Goal: Use online tool/utility: Utilize a website feature to perform a specific function

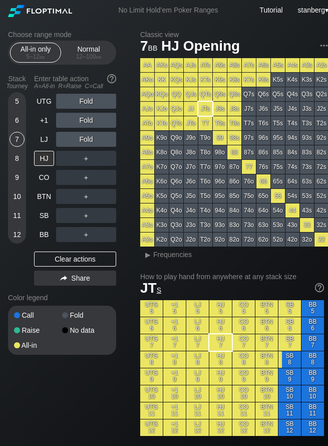
click at [90, 53] on div "12 – 100 bb" at bounding box center [89, 56] width 42 height 7
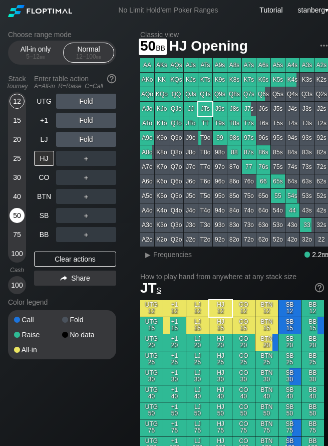
click at [24, 218] on div "50" at bounding box center [17, 215] width 15 height 15
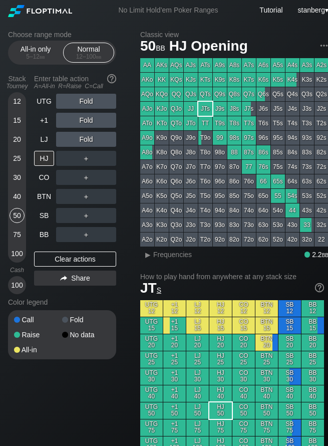
drag, startPoint x: 45, startPoint y: 400, endPoint x: 46, endPoint y: 392, distance: 8.6
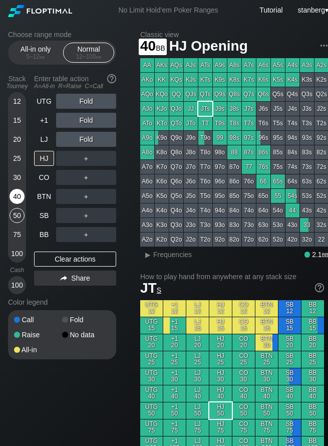
click at [16, 198] on div "40" at bounding box center [17, 196] width 15 height 15
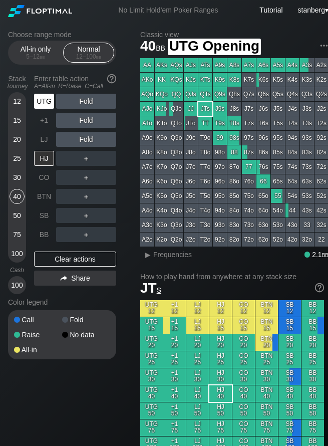
click at [52, 105] on div "UTG" at bounding box center [44, 101] width 20 height 15
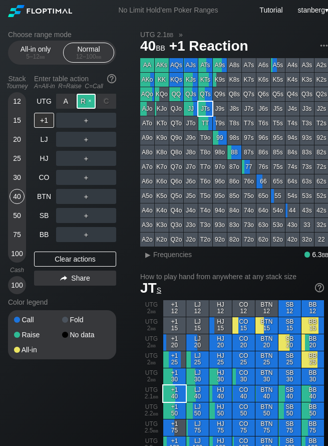
click at [80, 103] on div "R ✕" at bounding box center [87, 101] width 20 height 15
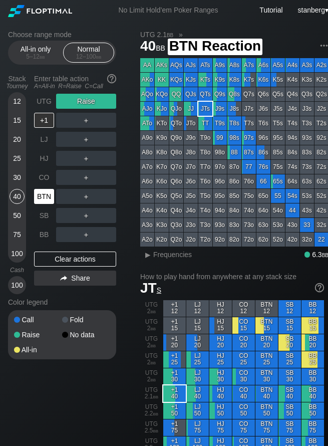
click at [42, 195] on div "BTN" at bounding box center [44, 196] width 20 height 15
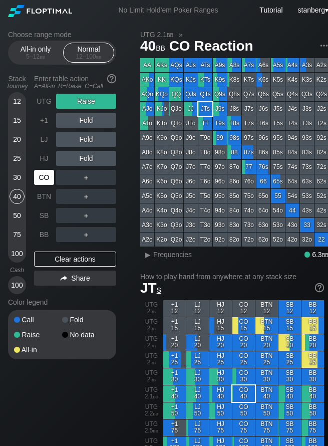
click at [40, 181] on div "CO" at bounding box center [44, 177] width 20 height 15
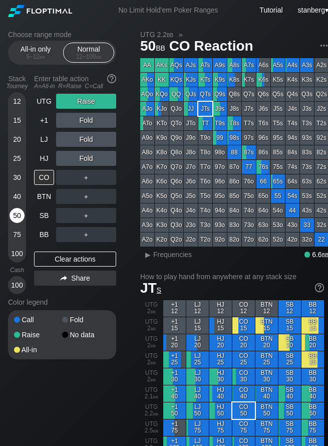
click at [14, 219] on div "50" at bounding box center [17, 215] width 15 height 15
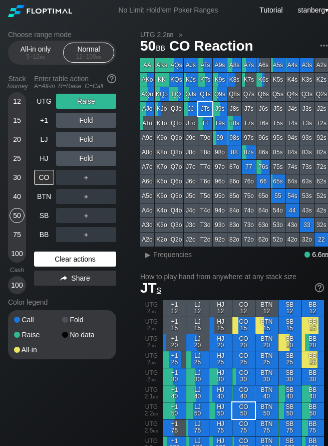
click at [47, 257] on div "Clear actions" at bounding box center [75, 259] width 82 height 15
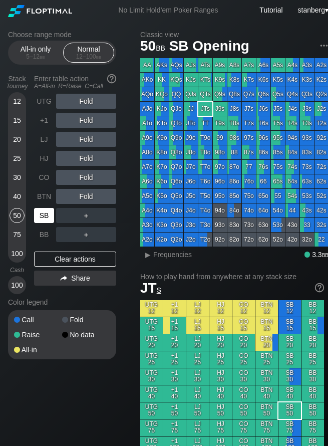
click at [39, 218] on div "SB" at bounding box center [44, 215] width 20 height 15
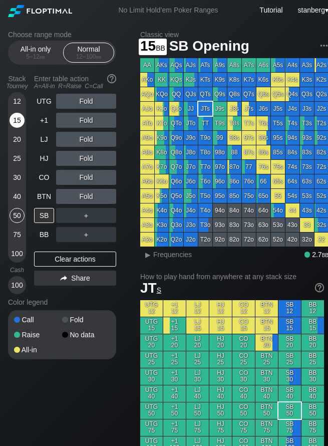
click at [13, 119] on div "15" at bounding box center [17, 120] width 15 height 15
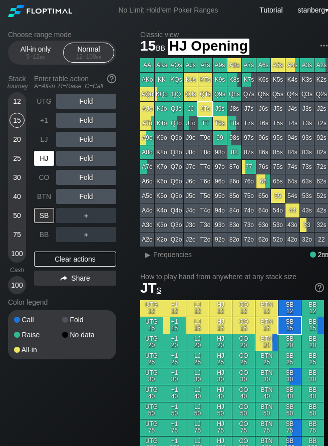
click at [44, 154] on div "HJ" at bounding box center [44, 158] width 20 height 15
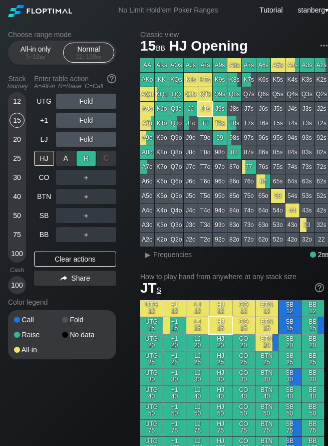
click at [89, 158] on div "R ✕" at bounding box center [87, 158] width 20 height 15
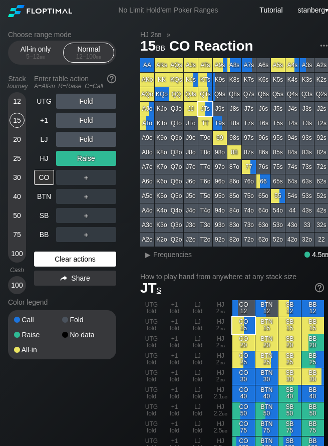
click at [46, 263] on div "Clear actions" at bounding box center [75, 259] width 82 height 15
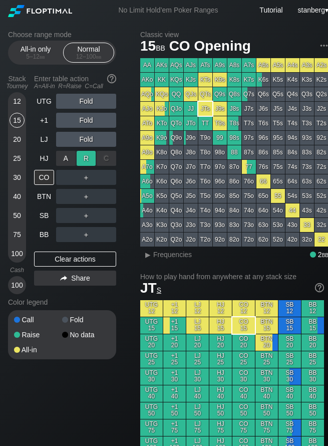
click at [84, 155] on div "R ✕" at bounding box center [87, 158] width 20 height 15
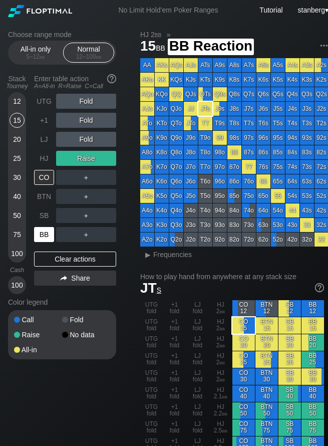
click at [40, 234] on div "BB" at bounding box center [44, 234] width 20 height 15
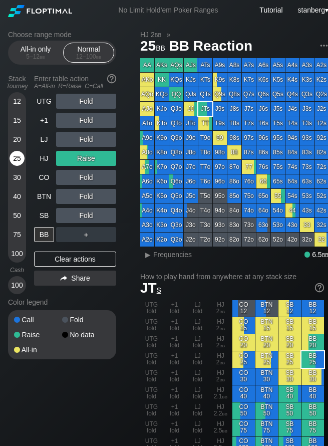
click at [14, 161] on div "25" at bounding box center [17, 158] width 15 height 15
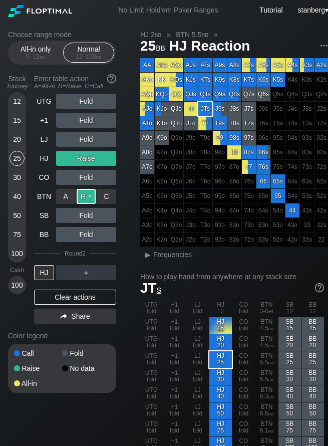
click at [85, 200] on div "R ✕" at bounding box center [87, 196] width 20 height 15
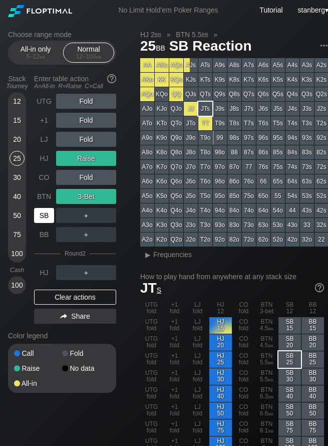
click at [48, 211] on div "SB" at bounding box center [44, 215] width 20 height 15
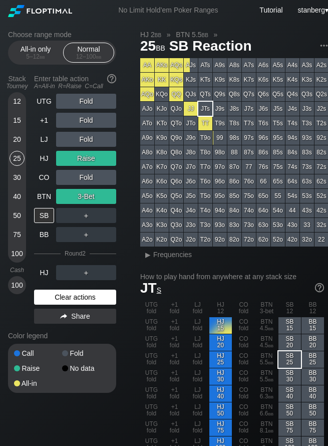
drag, startPoint x: 73, startPoint y: 302, endPoint x: 61, endPoint y: 252, distance: 51.4
click at [73, 302] on div "Clear actions" at bounding box center [75, 297] width 82 height 15
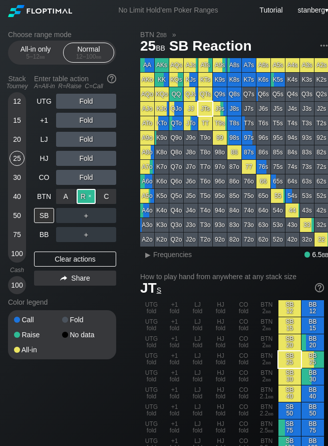
click at [87, 193] on div "R ✕" at bounding box center [87, 196] width 20 height 15
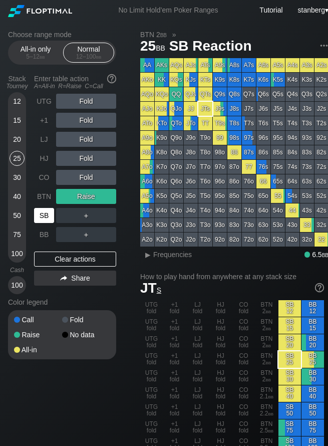
click at [38, 210] on div "SB" at bounding box center [44, 215] width 20 height 15
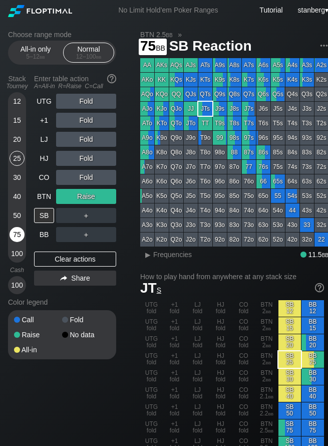
click at [23, 232] on div "75" at bounding box center [17, 234] width 15 height 15
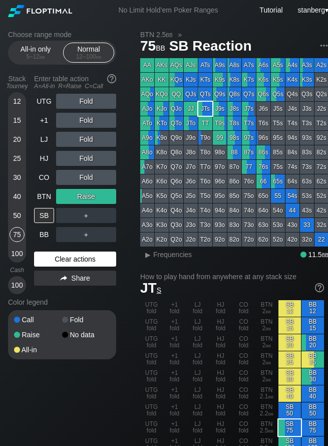
click at [75, 258] on div "Clear actions" at bounding box center [75, 259] width 82 height 15
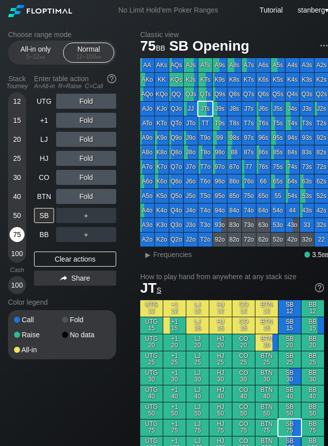
click at [15, 232] on div "75" at bounding box center [17, 234] width 15 height 15
click at [40, 217] on div "SB" at bounding box center [44, 215] width 20 height 15
click at [104, 216] on div "＋" at bounding box center [86, 215] width 60 height 15
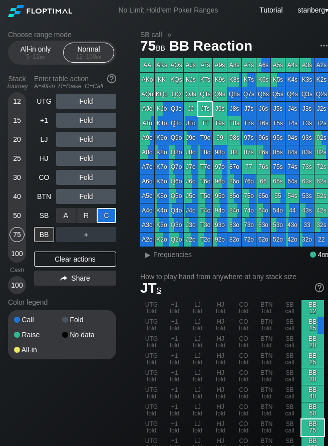
click at [104, 216] on div "C ✕" at bounding box center [107, 215] width 20 height 15
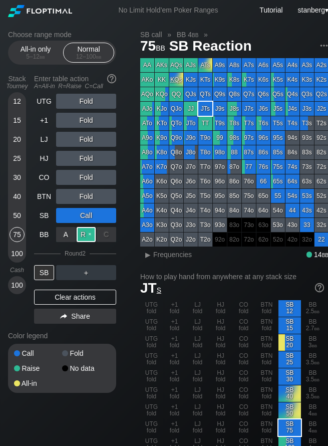
click at [83, 234] on div "R ✕" at bounding box center [87, 234] width 20 height 15
click at [125, 395] on div "Choose range mode All-in only 5 – 12 bb Normal 12 – 100 bb Stack Tourney Enter …" at bounding box center [70, 218] width 124 height 375
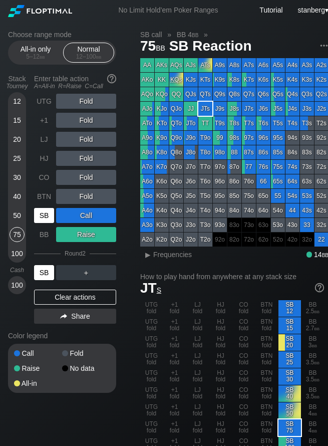
click at [48, 275] on div "SB" at bounding box center [44, 272] width 20 height 15
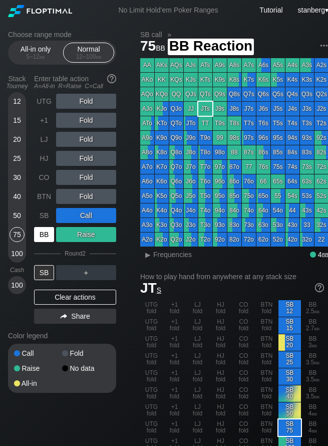
click at [51, 238] on div "BB" at bounding box center [44, 234] width 20 height 15
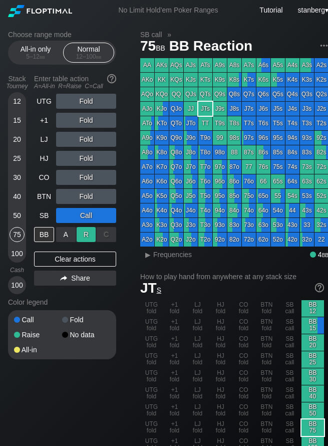
click at [83, 234] on div "R ✕" at bounding box center [87, 234] width 20 height 15
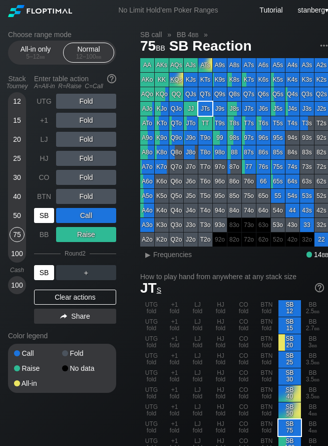
click at [40, 276] on div "SB" at bounding box center [44, 272] width 20 height 15
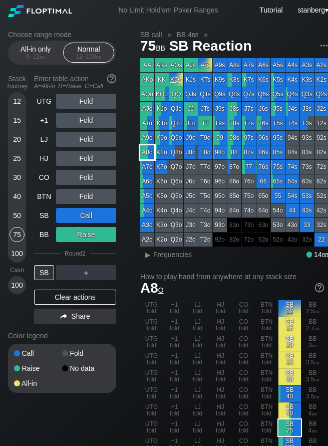
click at [150, 151] on div "A8o" at bounding box center [147, 152] width 14 height 14
click at [150, 256] on div "▸" at bounding box center [147, 255] width 13 height 12
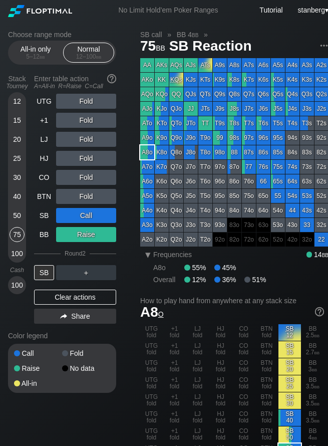
drag, startPoint x: 230, startPoint y: 277, endPoint x: 399, endPoint y: 348, distance: 183.1
click at [328, 348] on html "No Limit Hold’em Poker Ranges Tutorial stanberg ▾ Choose range mode All-in only…" at bounding box center [164, 223] width 328 height 446
click at [69, 298] on div "Clear actions" at bounding box center [75, 297] width 82 height 15
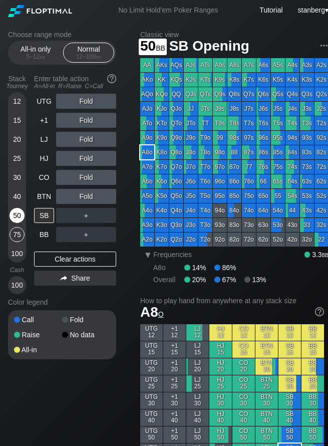
click at [14, 208] on div "50" at bounding box center [17, 215] width 15 height 15
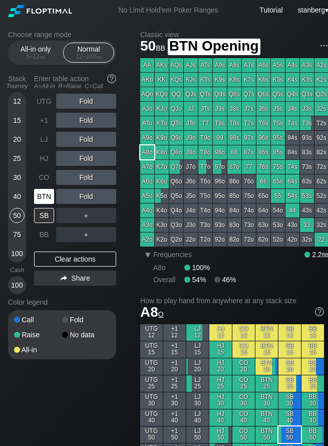
click at [42, 193] on div "BTN" at bounding box center [44, 196] width 20 height 15
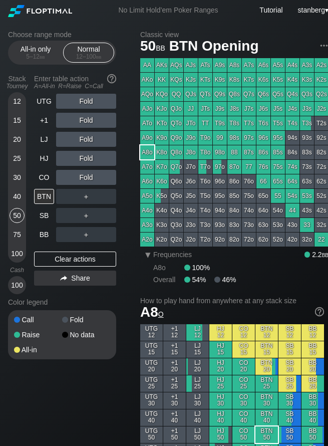
drag, startPoint x: 34, startPoint y: 392, endPoint x: 30, endPoint y: 384, distance: 8.5
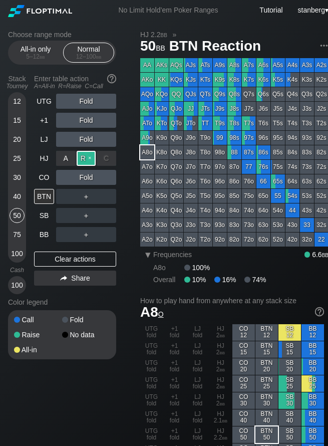
click at [84, 158] on div "R ✕" at bounding box center [87, 158] width 20 height 15
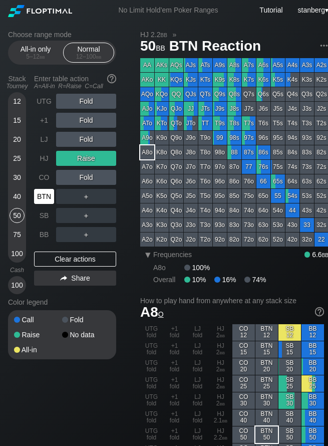
click at [52, 188] on div "BTN" at bounding box center [45, 196] width 22 height 19
click at [21, 217] on div "50" at bounding box center [17, 215] width 15 height 15
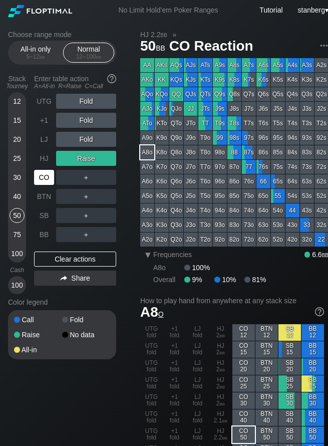
click at [49, 170] on div "CO" at bounding box center [44, 177] width 20 height 15
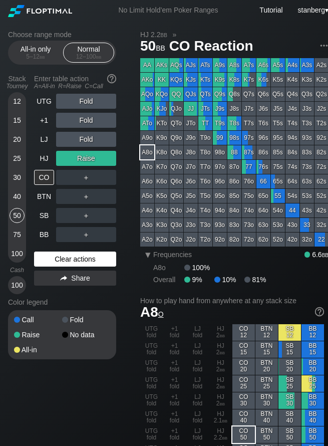
click at [46, 255] on div "Clear actions" at bounding box center [75, 259] width 82 height 15
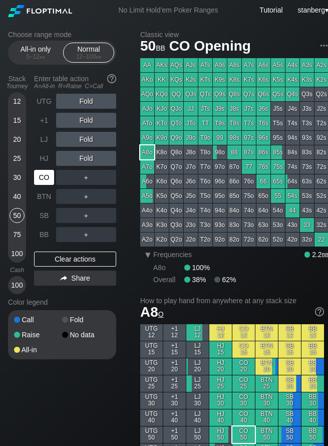
click at [43, 180] on div "CO" at bounding box center [44, 177] width 20 height 15
click at [14, 208] on div "50" at bounding box center [17, 217] width 15 height 19
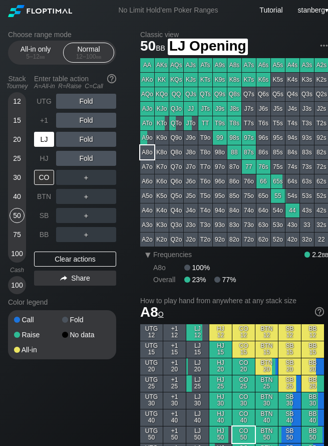
click at [47, 132] on div "LJ" at bounding box center [44, 139] width 20 height 15
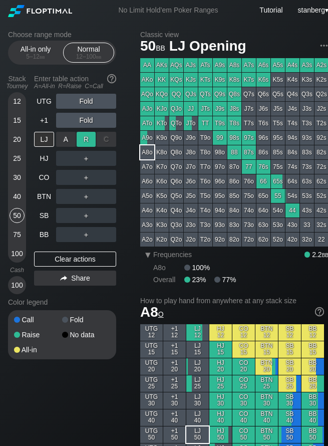
click at [85, 134] on div "R ✕" at bounding box center [87, 139] width 20 height 15
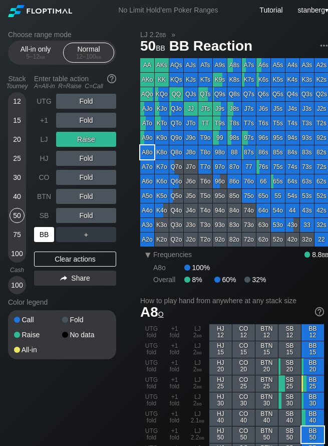
click at [39, 236] on div "BB" at bounding box center [44, 234] width 20 height 15
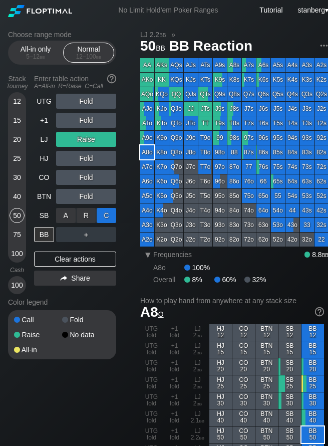
click at [102, 217] on div "C ✕" at bounding box center [107, 215] width 20 height 15
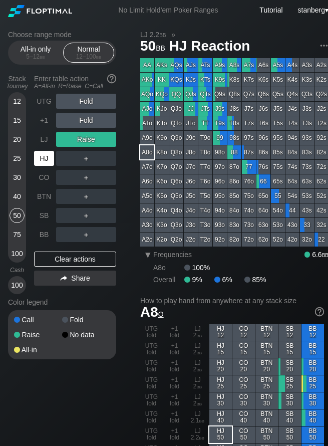
click at [52, 151] on div "HJ" at bounding box center [44, 158] width 20 height 15
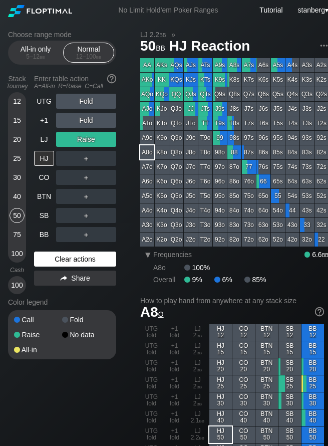
click at [59, 259] on div "Clear actions" at bounding box center [75, 259] width 82 height 15
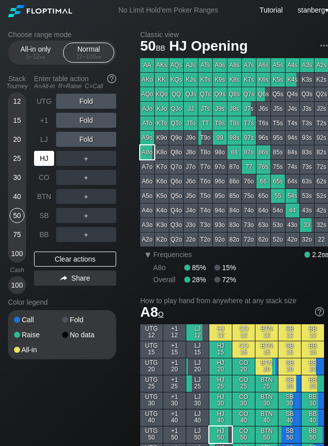
click at [38, 162] on div "HJ" at bounding box center [44, 158] width 20 height 15
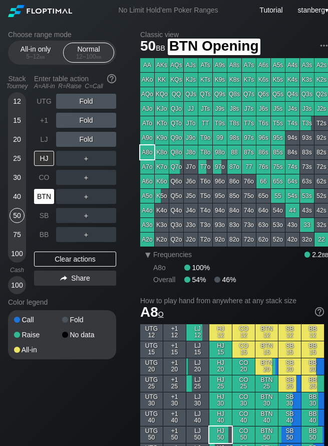
click at [38, 191] on div "BTN" at bounding box center [44, 196] width 20 height 15
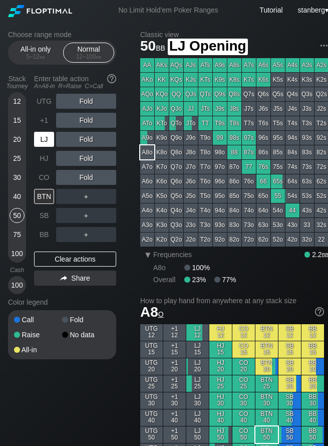
click at [45, 140] on div "LJ" at bounding box center [44, 139] width 20 height 15
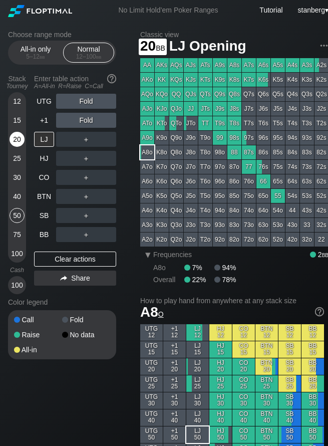
click at [19, 147] on div "20" at bounding box center [17, 141] width 15 height 19
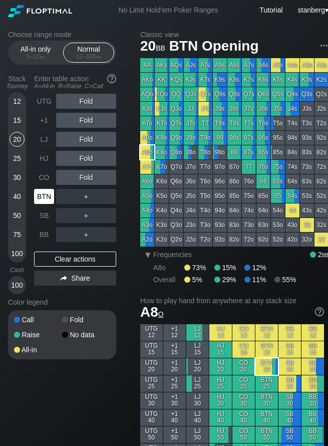
click at [47, 193] on div "BTN" at bounding box center [44, 196] width 20 height 15
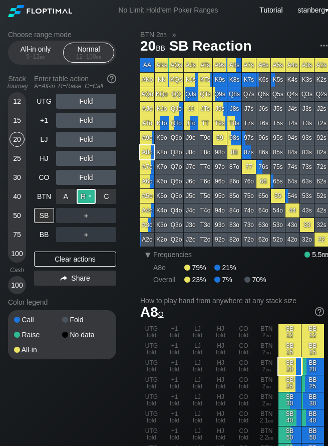
click at [82, 197] on div "R ✕" at bounding box center [87, 196] width 20 height 15
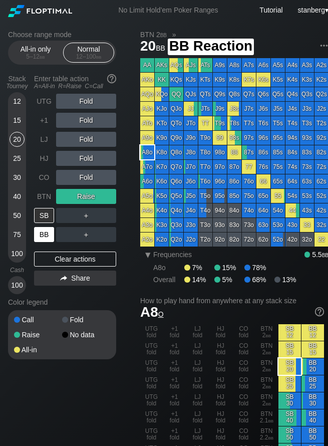
click at [41, 238] on div "BB" at bounding box center [44, 234] width 20 height 15
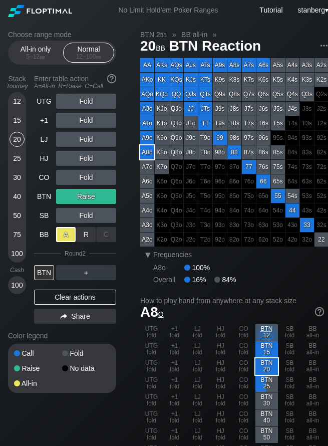
click at [67, 232] on div "A ✕" at bounding box center [66, 234] width 20 height 15
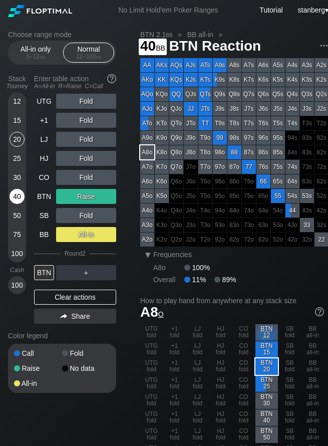
click at [18, 194] on div "40" at bounding box center [17, 196] width 15 height 15
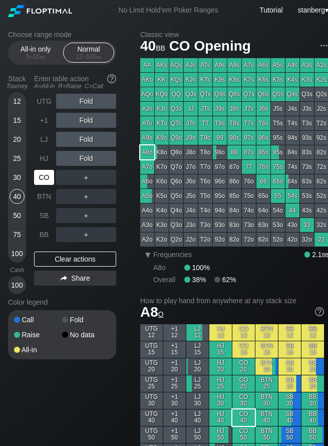
click at [52, 175] on div "CO" at bounding box center [44, 177] width 20 height 15
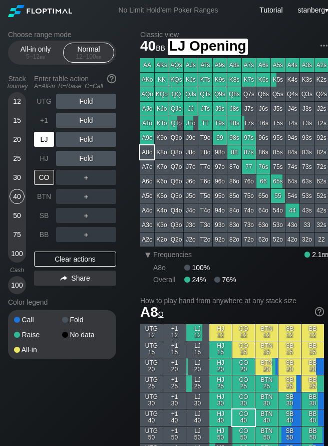
click at [43, 137] on div "LJ" at bounding box center [44, 139] width 20 height 15
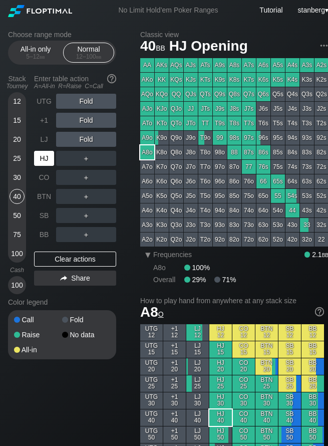
click at [43, 160] on div "HJ" at bounding box center [44, 158] width 20 height 15
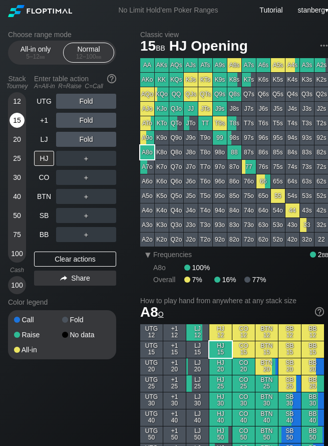
click at [13, 122] on div "15" at bounding box center [17, 120] width 15 height 15
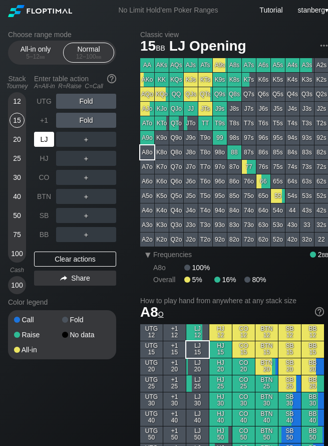
click at [43, 137] on div "LJ" at bounding box center [44, 139] width 20 height 15
click at [92, 135] on div "R ✕" at bounding box center [87, 139] width 20 height 15
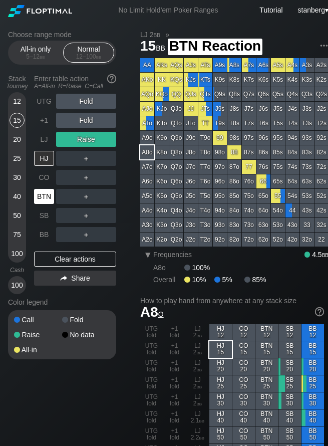
click at [54, 193] on div "BTN" at bounding box center [44, 196] width 20 height 15
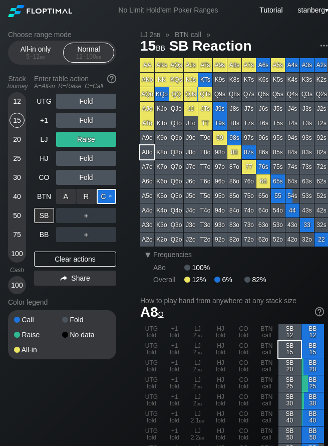
click at [107, 198] on div "C ✕" at bounding box center [107, 196] width 20 height 15
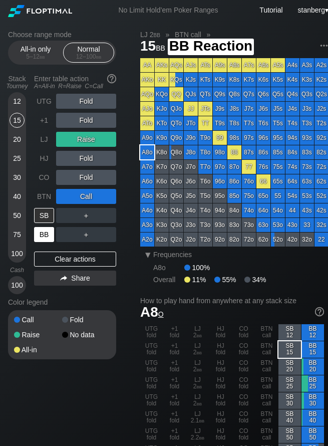
click at [35, 235] on div "BB" at bounding box center [44, 234] width 20 height 15
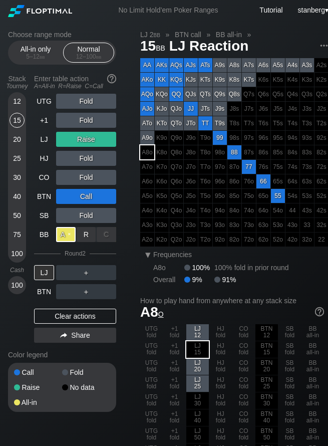
click at [60, 235] on div "A ✕" at bounding box center [66, 234] width 20 height 15
click at [58, 415] on div "Choose range mode All-in only 5 – 12 bb Normal 12 – 100 bb Stack Tourney Enter …" at bounding box center [70, 228] width 124 height 394
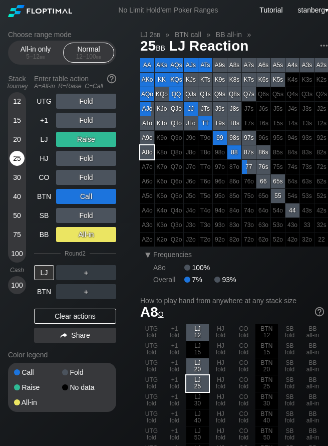
click at [17, 153] on div "25" at bounding box center [17, 158] width 15 height 15
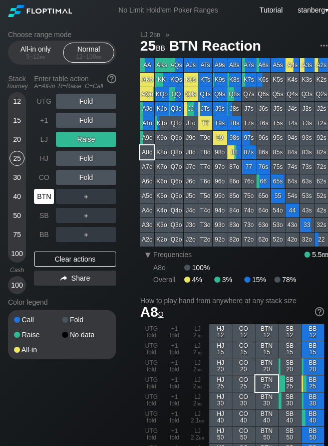
click at [36, 197] on div "BTN" at bounding box center [44, 196] width 20 height 15
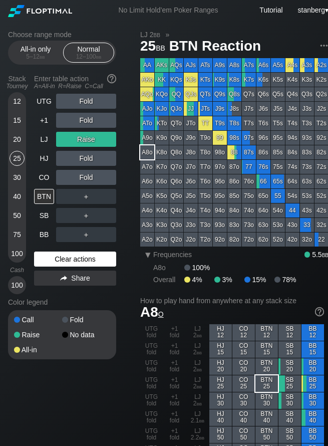
click at [56, 265] on div "Clear actions" at bounding box center [75, 259] width 82 height 15
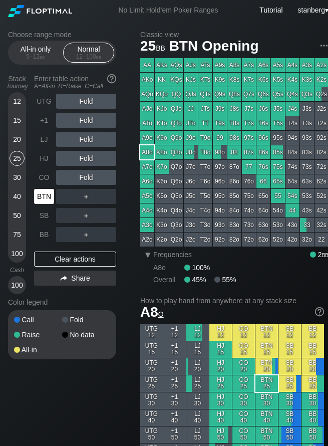
click at [43, 188] on div "BTN" at bounding box center [45, 196] width 22 height 19
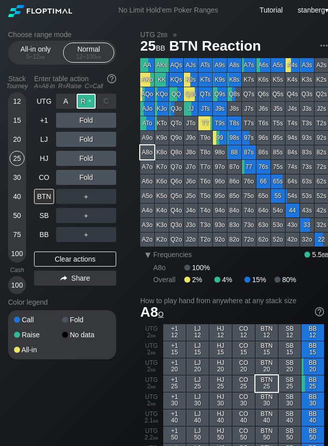
click at [82, 100] on div "R ✕" at bounding box center [87, 101] width 20 height 15
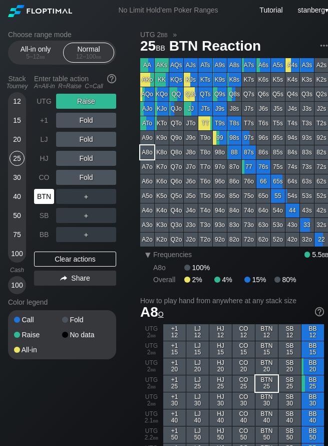
click at [37, 194] on div "BTN" at bounding box center [44, 196] width 20 height 15
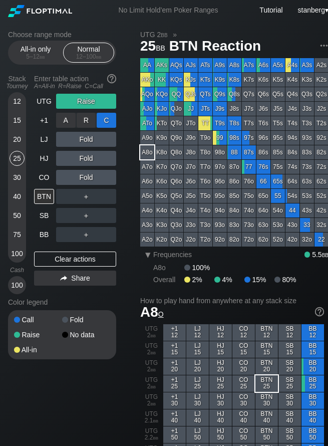
click at [105, 120] on div "C ✕" at bounding box center [107, 120] width 20 height 15
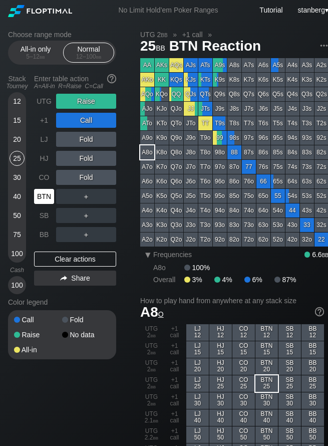
click at [40, 196] on div "BTN" at bounding box center [44, 196] width 20 height 15
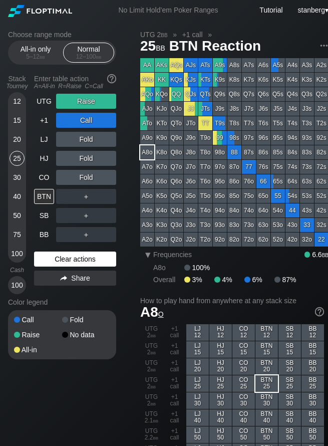
click at [64, 266] on div "Clear actions" at bounding box center [75, 259] width 82 height 15
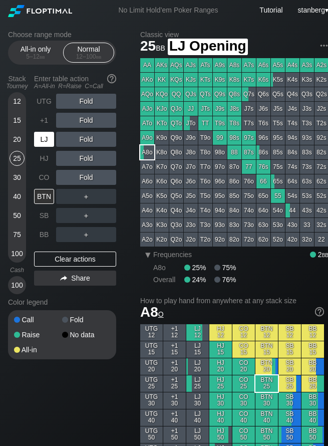
click at [50, 143] on div "LJ" at bounding box center [44, 139] width 20 height 15
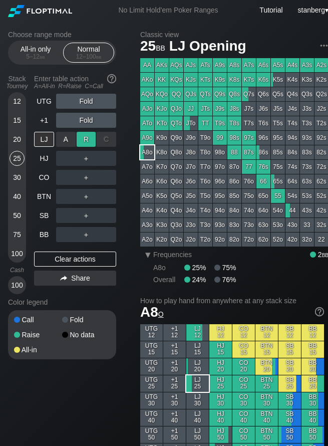
click at [78, 139] on div "R ✕" at bounding box center [87, 139] width 20 height 15
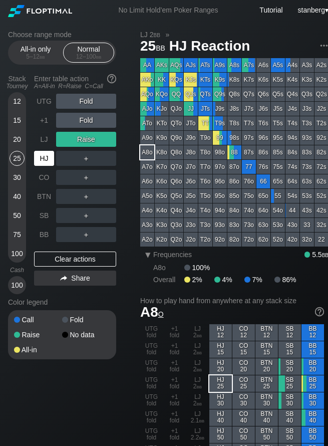
click at [44, 158] on div "HJ" at bounding box center [44, 158] width 20 height 15
drag, startPoint x: 93, startPoint y: 401, endPoint x: 83, endPoint y: 390, distance: 14.5
click at [17, 157] on div "25" at bounding box center [17, 158] width 15 height 15
click at [31, 159] on div "Stack Tourney Enter table action A=All-in R=Raise C=Call [PHONE_NUMBER] [PHONE_…" at bounding box center [62, 183] width 108 height 224
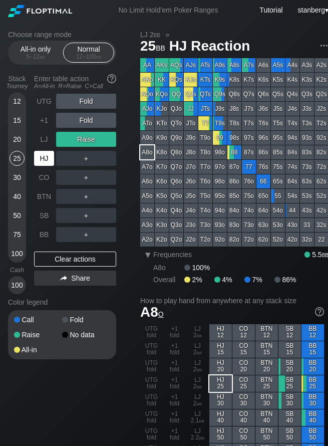
click at [38, 157] on div "HJ" at bounding box center [44, 158] width 20 height 15
drag, startPoint x: 49, startPoint y: 259, endPoint x: 50, endPoint y: 161, distance: 98.2
click at [49, 259] on div "Clear actions" at bounding box center [75, 259] width 82 height 15
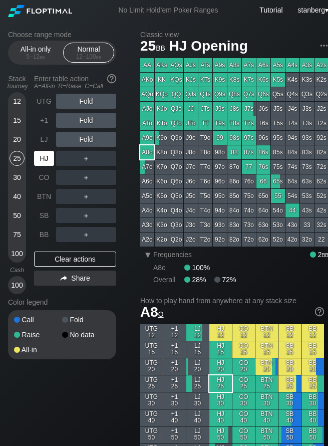
click at [45, 158] on div "HJ" at bounding box center [44, 158] width 20 height 15
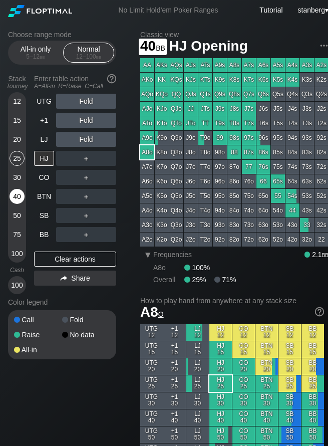
click at [22, 195] on div "40" at bounding box center [17, 196] width 15 height 15
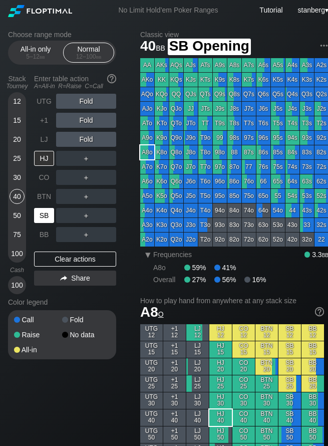
click at [46, 219] on div "SB" at bounding box center [44, 215] width 20 height 15
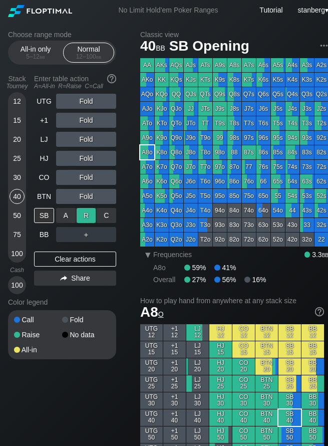
click at [91, 216] on div "R ✕" at bounding box center [87, 215] width 20 height 15
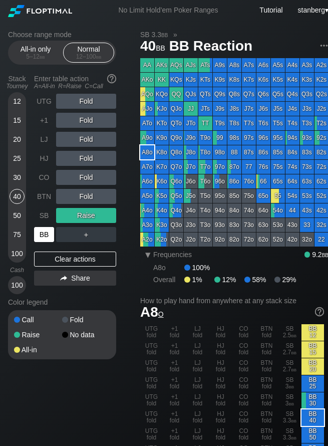
click at [48, 231] on div "BB" at bounding box center [44, 234] width 20 height 15
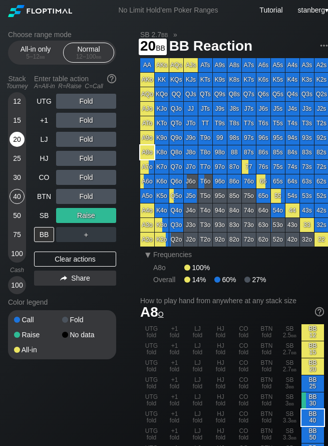
click at [23, 136] on div "20" at bounding box center [17, 139] width 15 height 15
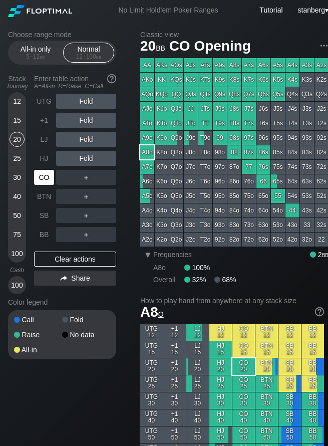
click at [52, 173] on div "CO" at bounding box center [44, 177] width 20 height 15
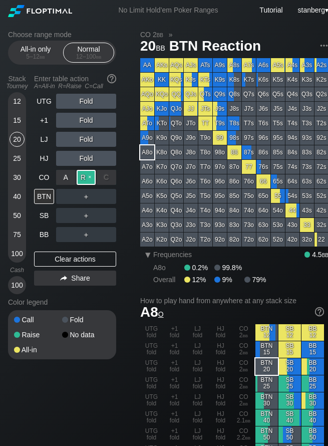
click at [91, 176] on div "R ✕" at bounding box center [87, 177] width 20 height 15
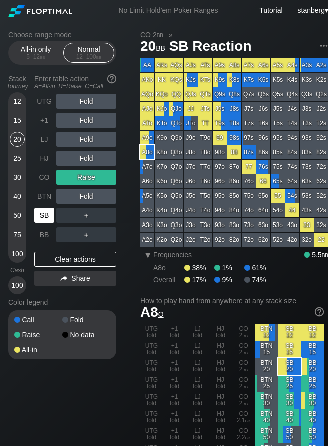
click at [40, 216] on div "SB" at bounding box center [44, 215] width 20 height 15
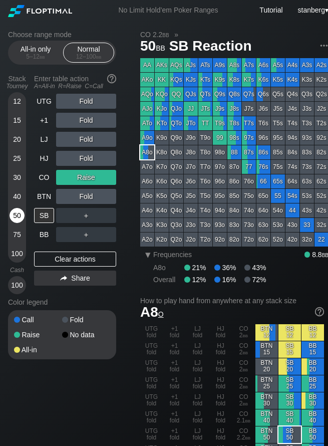
click at [13, 219] on div "50" at bounding box center [17, 215] width 15 height 15
click at [83, 98] on div "R ✕" at bounding box center [87, 101] width 20 height 15
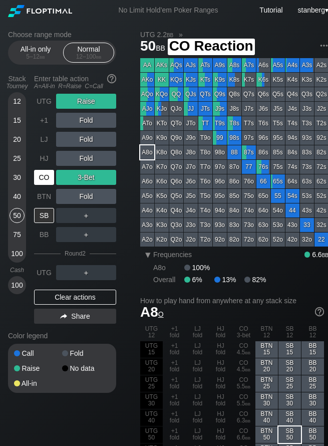
click at [48, 180] on div "CO" at bounding box center [44, 177] width 20 height 15
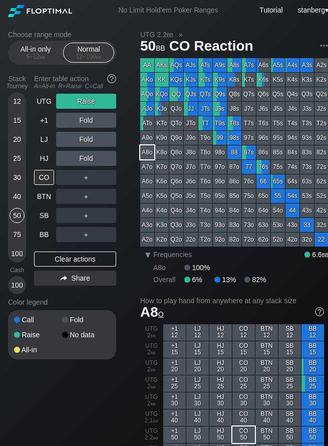
click at [74, 369] on div "Choose range mode All-in only 5 – 12 bb Normal 12 – 100 bb Stack Tourney Enter …" at bounding box center [70, 202] width 124 height 342
click at [44, 174] on div "CO" at bounding box center [44, 177] width 20 height 15
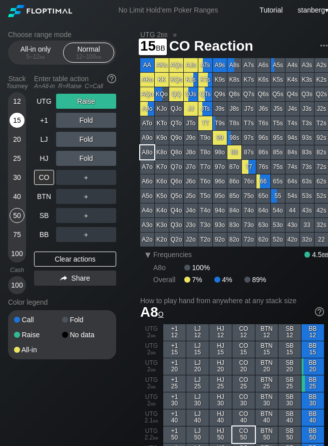
click at [18, 120] on div "15" at bounding box center [17, 120] width 15 height 15
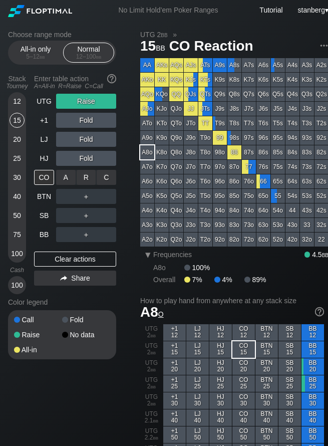
click at [61, 175] on div "A ✕" at bounding box center [66, 177] width 20 height 15
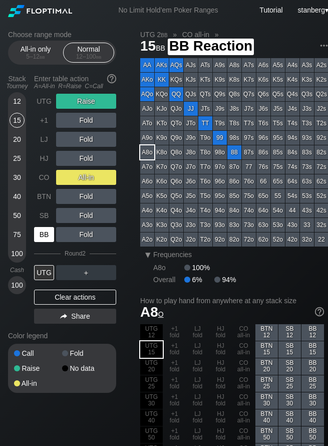
click at [48, 229] on div "BB" at bounding box center [44, 234] width 20 height 15
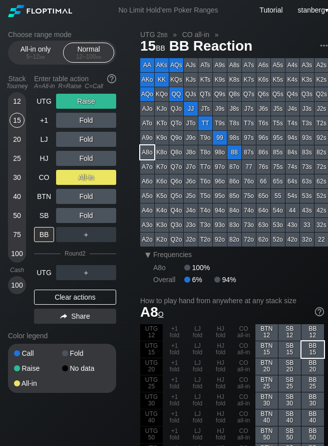
click at [41, 57] on span "bb" at bounding box center [43, 56] width 6 height 7
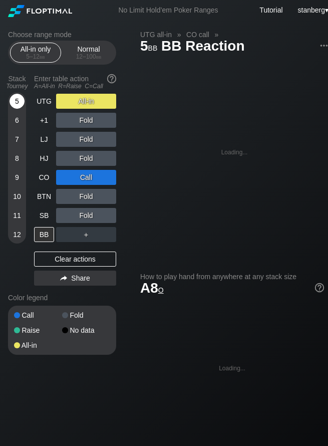
click at [22, 99] on div "5" at bounding box center [17, 101] width 15 height 15
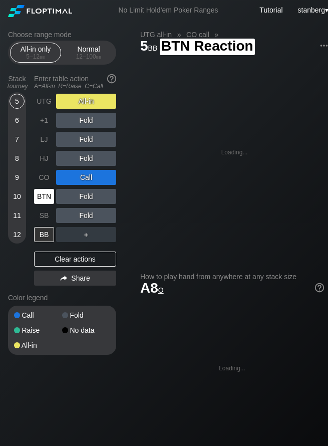
click at [37, 189] on div "BTN" at bounding box center [44, 196] width 20 height 15
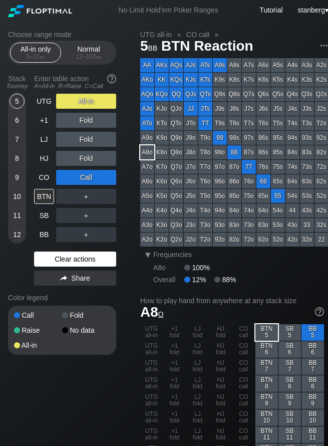
click at [59, 254] on div "Clear actions" at bounding box center [75, 259] width 82 height 15
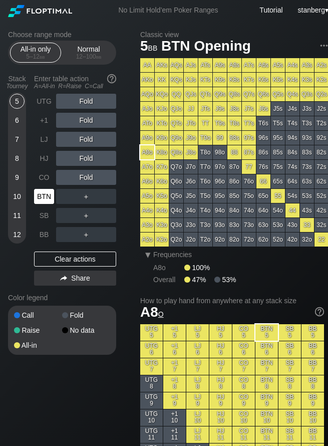
click at [50, 200] on div "BTN" at bounding box center [44, 196] width 20 height 15
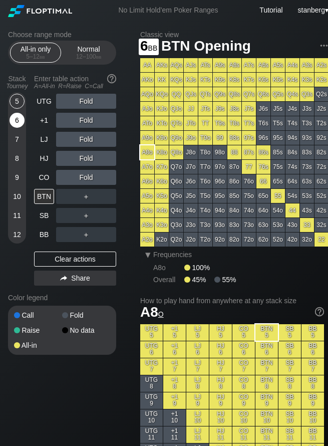
click at [11, 116] on div "6" at bounding box center [17, 120] width 15 height 15
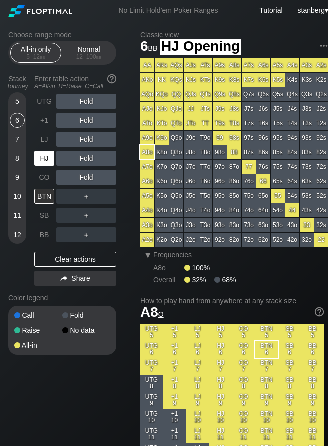
click at [50, 152] on div "HJ" at bounding box center [44, 158] width 20 height 15
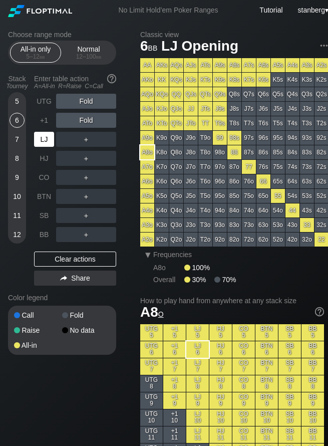
click at [50, 141] on div "LJ" at bounding box center [44, 139] width 20 height 15
drag, startPoint x: 94, startPoint y: 381, endPoint x: 87, endPoint y: 374, distance: 10.3
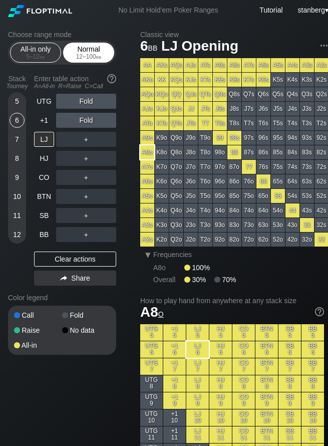
click at [96, 48] on div "Normal 12 – 100 bb" at bounding box center [89, 52] width 46 height 19
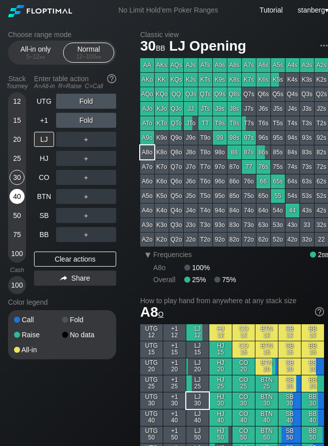
drag, startPoint x: 17, startPoint y: 187, endPoint x: 17, endPoint y: 194, distance: 6.5
click at [17, 188] on div "30" at bounding box center [17, 179] width 15 height 19
click at [17, 194] on div "40" at bounding box center [17, 196] width 15 height 15
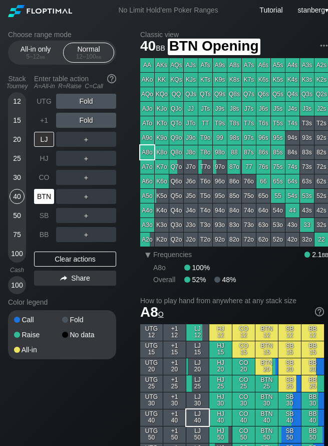
click at [41, 198] on div "BTN" at bounding box center [44, 196] width 20 height 15
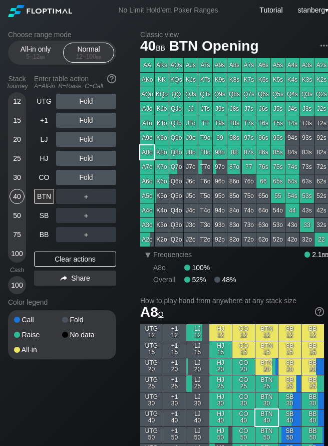
click at [114, 365] on div "Choose range mode All-in only 5 – 12 bb Normal 12 – 100 bb Stack Tourney Enter …" at bounding box center [70, 202] width 124 height 342
click at [40, 52] on div "All-in only 5 – 12 bb" at bounding box center [36, 52] width 46 height 19
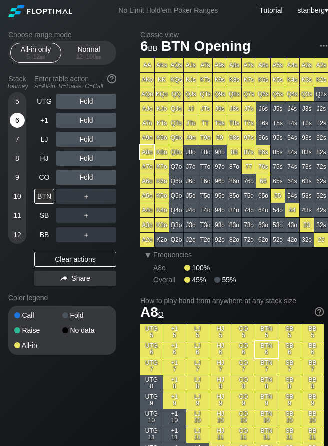
click at [20, 125] on div "6" at bounding box center [17, 120] width 15 height 15
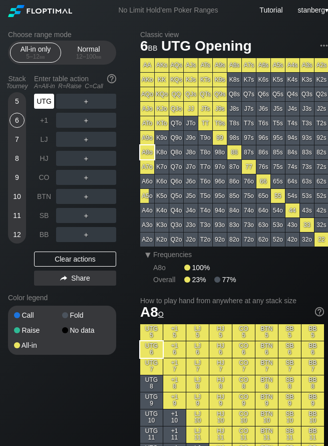
click at [44, 103] on div "UTG" at bounding box center [44, 101] width 20 height 15
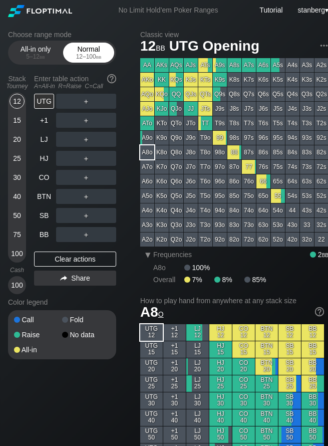
click at [76, 60] on div "Normal 12 – 100 bb" at bounding box center [89, 52] width 46 height 19
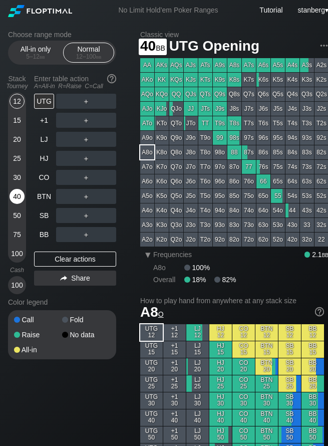
click at [13, 202] on div "40" at bounding box center [17, 196] width 15 height 15
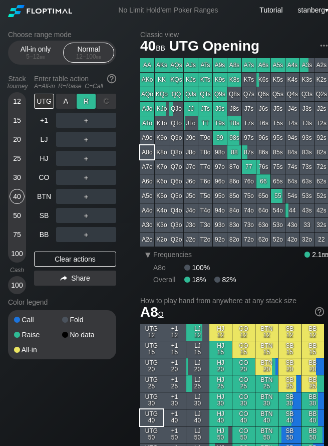
click at [81, 105] on div "R ✕" at bounding box center [87, 101] width 20 height 15
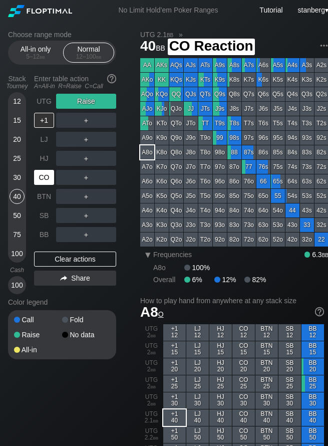
click at [48, 176] on div "CO" at bounding box center [44, 177] width 20 height 15
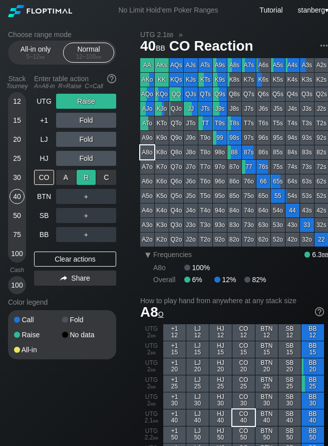
click at [81, 178] on div "R ✕" at bounding box center [87, 177] width 20 height 15
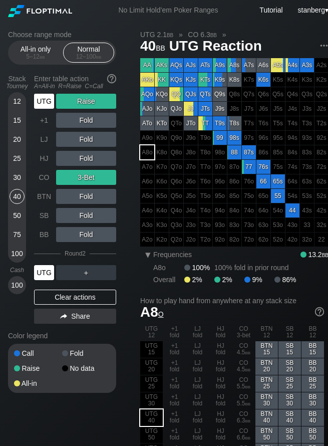
click at [42, 268] on div "UTG" at bounding box center [44, 272] width 20 height 15
click at [40, 279] on div "UTG" at bounding box center [44, 272] width 20 height 15
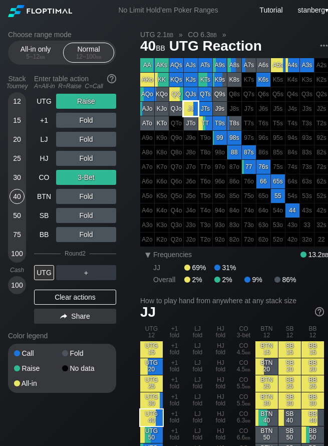
click at [188, 110] on div "JJ" at bounding box center [191, 109] width 14 height 14
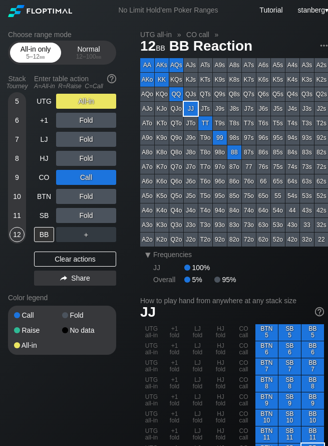
click at [33, 60] on div "5 – 12 bb" at bounding box center [36, 56] width 42 height 7
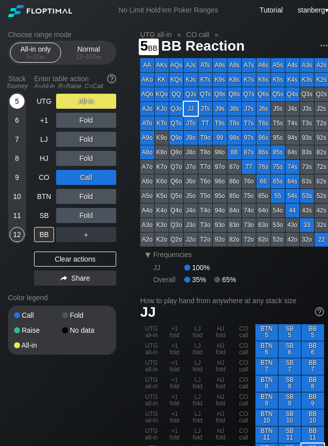
click at [23, 103] on div "5" at bounding box center [17, 101] width 15 height 15
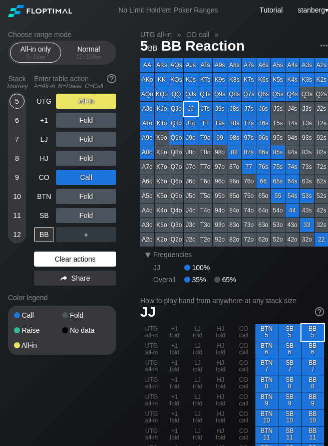
click at [47, 262] on div "Clear actions" at bounding box center [75, 259] width 82 height 15
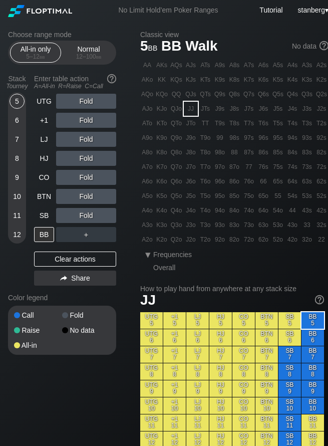
drag, startPoint x: 91, startPoint y: 400, endPoint x: 87, endPoint y: 395, distance: 5.7
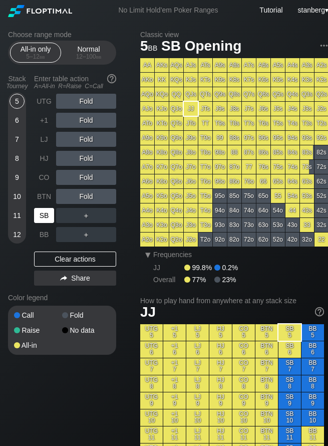
click at [42, 219] on div "SB" at bounding box center [44, 215] width 20 height 15
click at [91, 41] on div "All-in only 5 – 12 bb Normal 12 – 100 bb" at bounding box center [62, 53] width 108 height 24
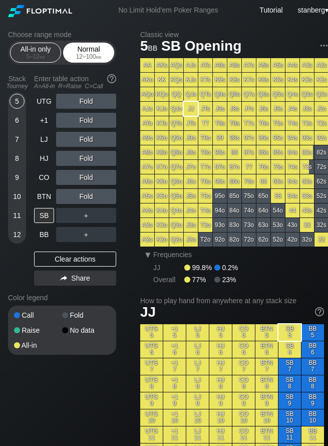
click at [88, 48] on div "Normal 12 – 100 bb" at bounding box center [89, 52] width 46 height 19
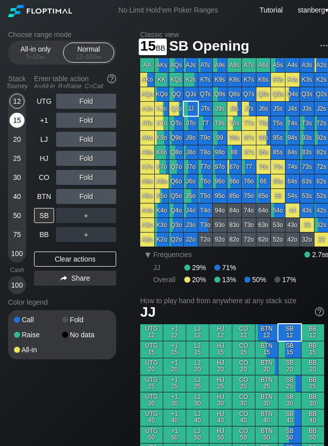
click at [11, 122] on div "15" at bounding box center [17, 120] width 15 height 15
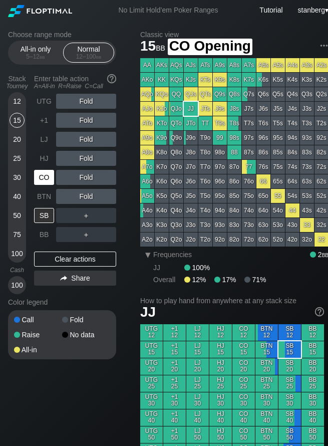
click at [47, 175] on div "CO" at bounding box center [44, 177] width 20 height 15
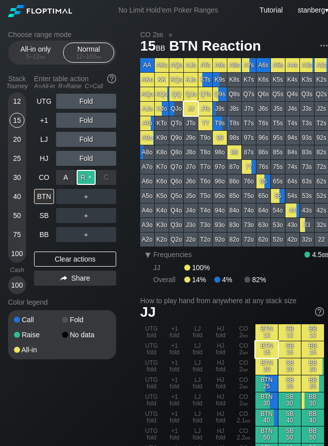
click at [81, 178] on div "R ✕" at bounding box center [87, 177] width 20 height 15
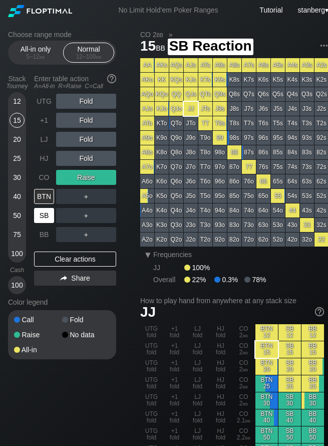
click at [48, 217] on div "SB" at bounding box center [44, 215] width 20 height 15
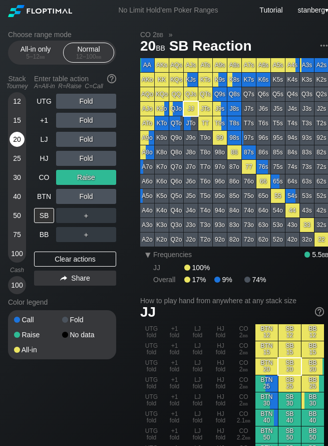
click at [11, 145] on div "20" at bounding box center [17, 141] width 15 height 19
drag, startPoint x: 78, startPoint y: 371, endPoint x: 77, endPoint y: 364, distance: 7.2
click at [78, 371] on div "Choose range mode All-in only 5 – 12 bb Normal 12 – 100 bb Stack Tourney Enter …" at bounding box center [70, 202] width 124 height 342
click at [42, 56] on span "bb" at bounding box center [43, 56] width 6 height 7
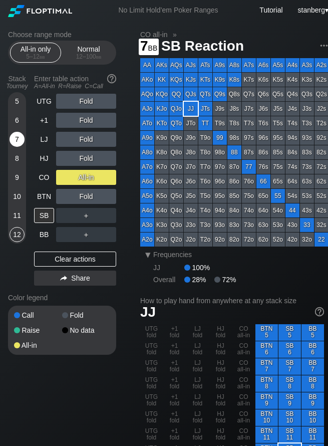
click at [15, 139] on div "7" at bounding box center [17, 139] width 15 height 15
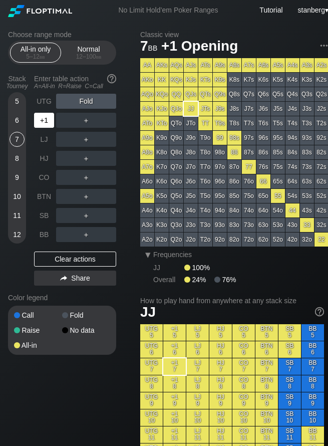
click at [45, 122] on div "+1" at bounding box center [44, 120] width 20 height 15
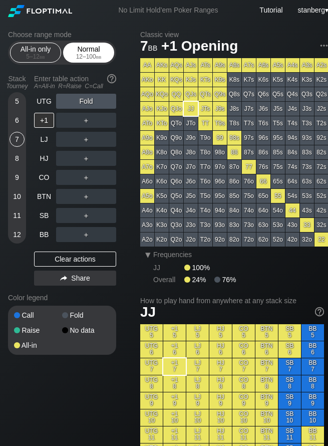
click at [86, 60] on div "12 – 100 bb" at bounding box center [89, 56] width 42 height 7
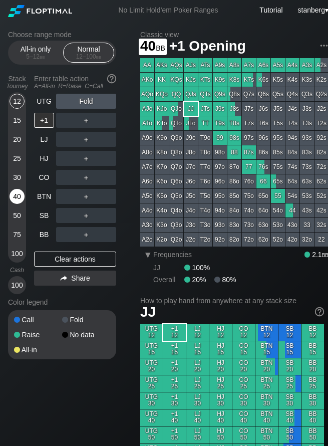
click at [16, 201] on div "40" at bounding box center [17, 196] width 15 height 15
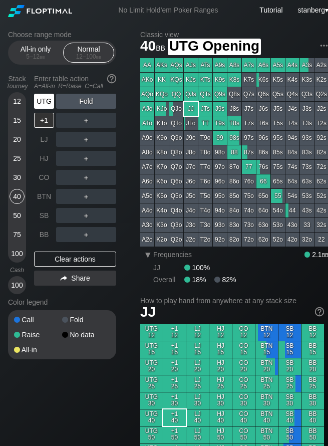
click at [53, 98] on div "UTG" at bounding box center [44, 101] width 20 height 15
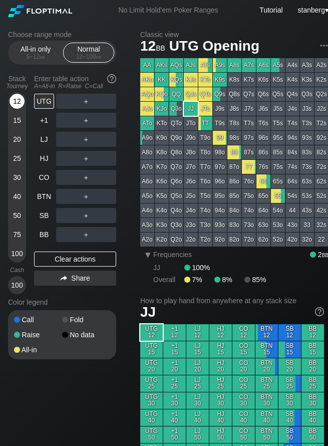
click at [19, 107] on div "12" at bounding box center [17, 101] width 15 height 15
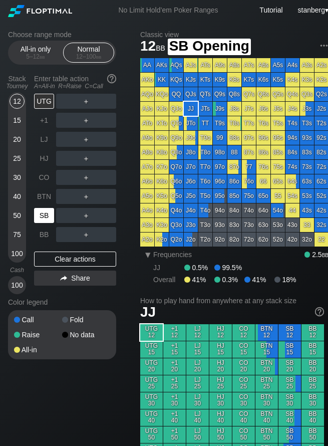
click at [41, 207] on div "SB" at bounding box center [45, 215] width 22 height 19
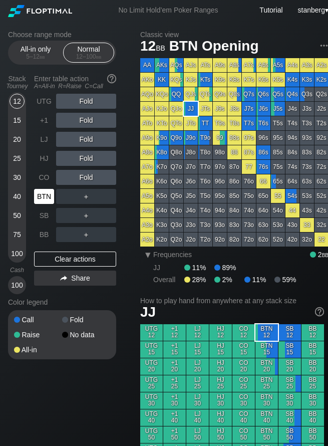
click at [40, 190] on div "BTN" at bounding box center [44, 196] width 20 height 15
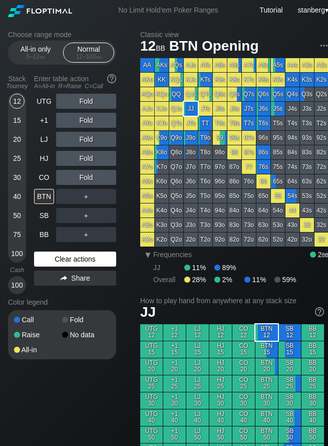
click at [53, 259] on div "Clear actions" at bounding box center [75, 259] width 82 height 15
click at [16, 158] on div "25" at bounding box center [17, 158] width 15 height 15
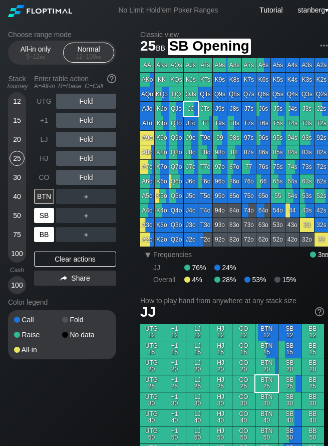
click at [49, 225] on div "BB" at bounding box center [45, 234] width 22 height 19
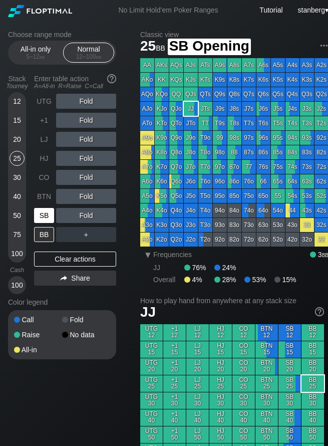
click at [43, 220] on div "SB" at bounding box center [44, 215] width 20 height 15
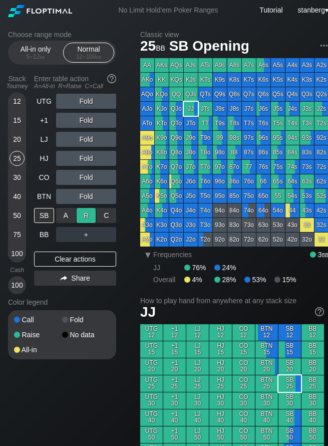
click at [91, 215] on div "R ✕" at bounding box center [87, 215] width 20 height 15
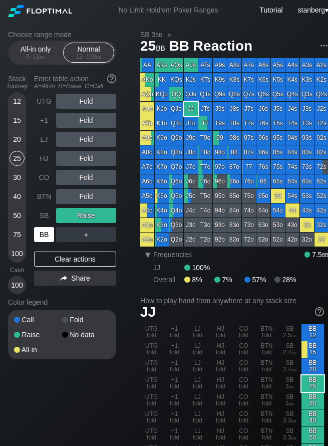
click at [45, 232] on div "BB" at bounding box center [44, 234] width 20 height 15
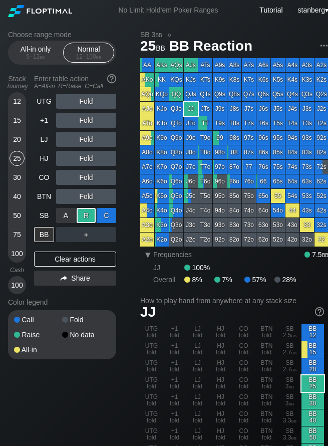
click at [105, 214] on div "C ✕" at bounding box center [107, 215] width 20 height 15
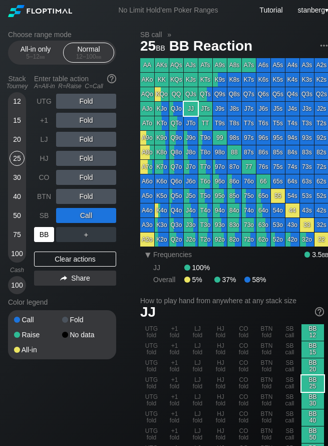
click at [53, 232] on div "BB" at bounding box center [44, 234] width 20 height 15
click at [80, 236] on div "＋" at bounding box center [86, 234] width 60 height 15
click at [81, 234] on div "R ✕" at bounding box center [87, 234] width 20 height 15
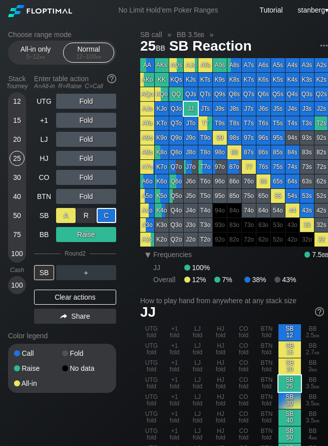
click at [64, 217] on div "A ✕" at bounding box center [66, 215] width 20 height 15
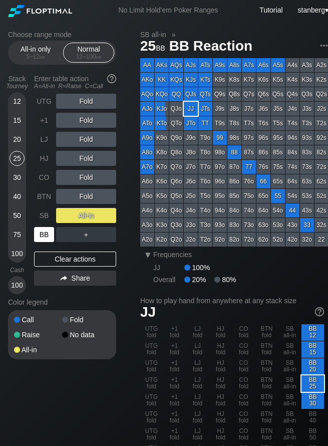
click at [51, 230] on div "BB" at bounding box center [44, 234] width 20 height 15
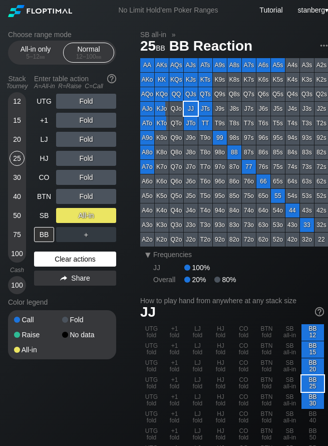
click at [65, 261] on div "Clear actions" at bounding box center [75, 259] width 82 height 15
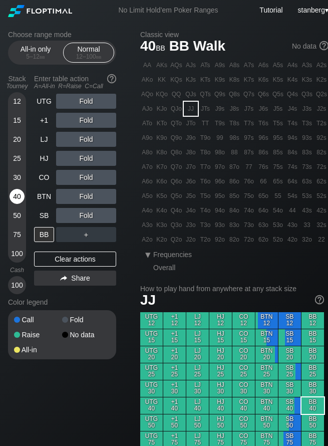
click at [18, 197] on div "40" at bounding box center [17, 196] width 15 height 15
click at [19, 213] on div "50" at bounding box center [17, 215] width 15 height 15
click at [18, 192] on div "40" at bounding box center [17, 196] width 15 height 15
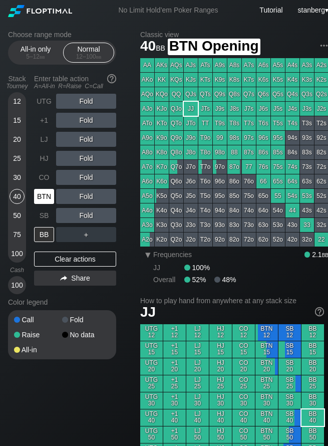
click at [39, 198] on div "BTN" at bounding box center [44, 196] width 20 height 15
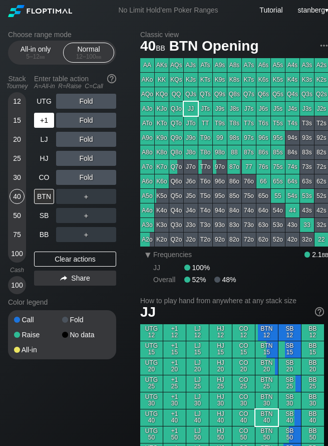
click at [43, 112] on div "+1" at bounding box center [45, 120] width 22 height 19
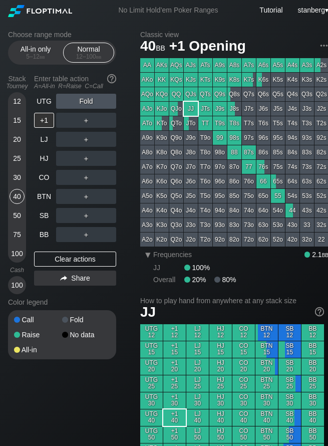
click at [16, 158] on div "25" at bounding box center [17, 158] width 15 height 15
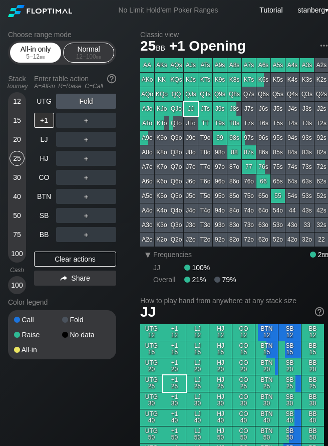
click at [30, 52] on div "All-in only 5 – 12 bb" at bounding box center [36, 52] width 46 height 19
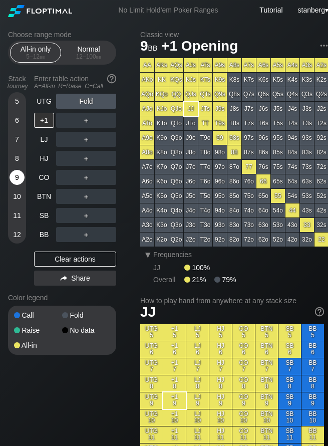
click at [18, 179] on div "9" at bounding box center [17, 177] width 15 height 15
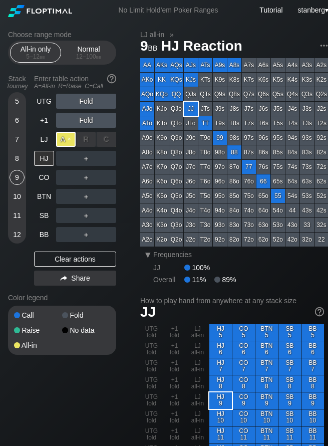
click at [69, 142] on div "A ✕" at bounding box center [66, 139] width 20 height 15
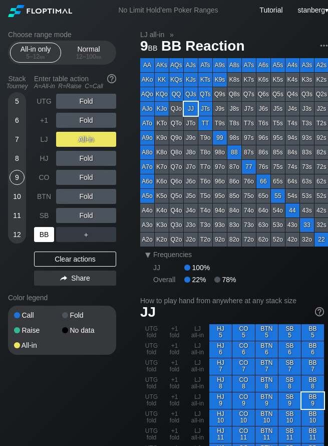
click at [45, 242] on div "BB" at bounding box center [44, 234] width 20 height 15
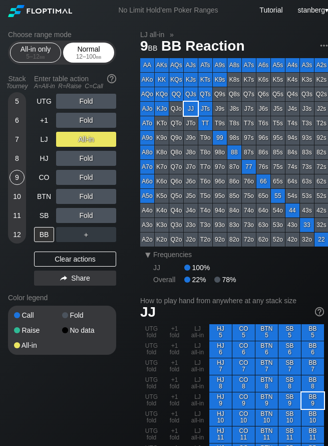
click at [82, 50] on div "Normal 12 – 100 bb" at bounding box center [89, 52] width 46 height 19
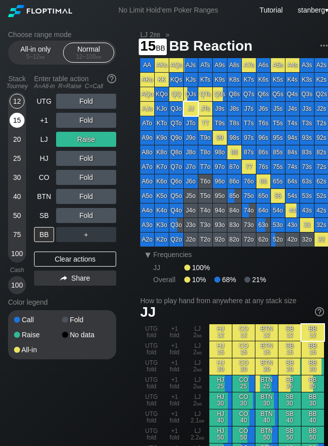
click at [17, 122] on div "15" at bounding box center [17, 120] width 15 height 15
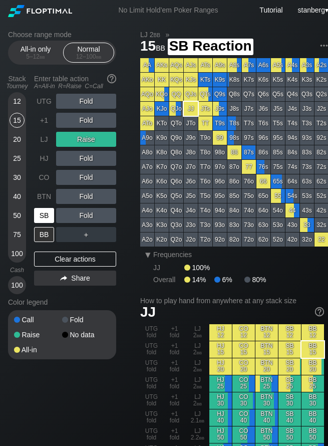
click at [44, 216] on div "SB" at bounding box center [44, 215] width 20 height 15
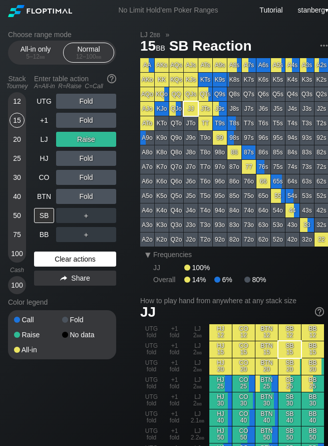
click at [67, 265] on div "Clear actions" at bounding box center [75, 259] width 82 height 15
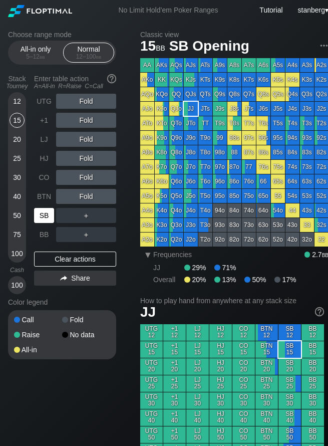
click at [46, 220] on div "SB" at bounding box center [44, 215] width 20 height 15
click at [50, 213] on div "SB" at bounding box center [44, 215] width 20 height 15
click at [101, 214] on div "C ✕" at bounding box center [107, 215] width 20 height 15
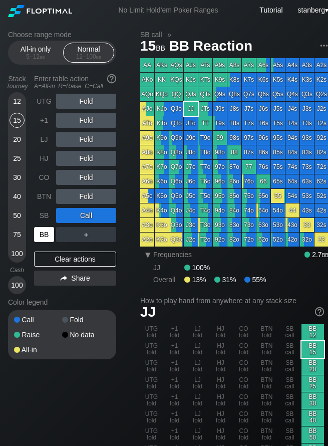
click at [47, 241] on div "BB" at bounding box center [44, 234] width 20 height 15
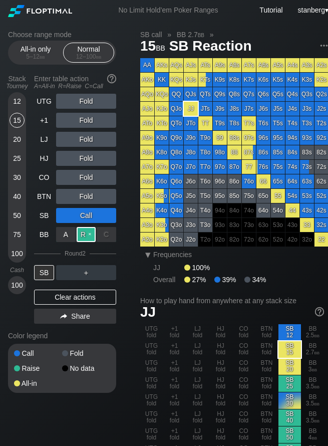
click at [83, 236] on div "R ✕" at bounding box center [87, 234] width 20 height 15
click at [14, 136] on div "20" at bounding box center [17, 139] width 15 height 15
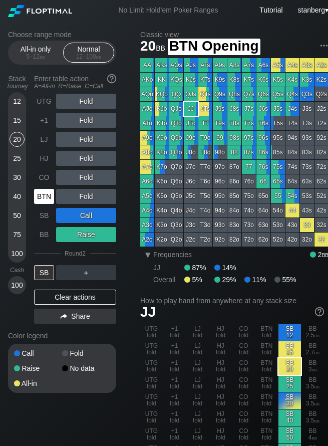
click at [42, 193] on div "BTN" at bounding box center [44, 196] width 20 height 15
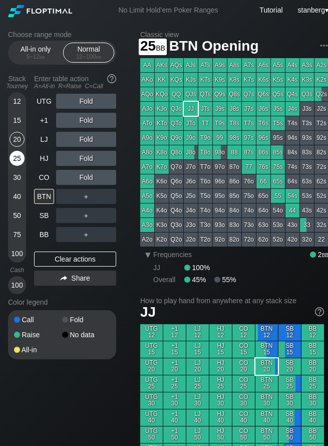
click at [19, 154] on div "25" at bounding box center [17, 158] width 15 height 15
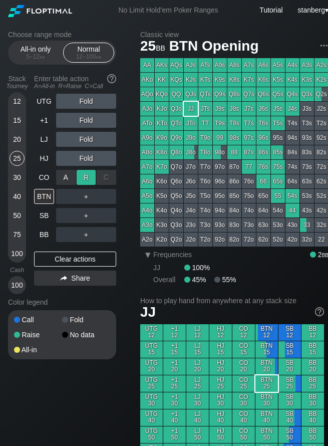
click at [83, 179] on div "R ✕" at bounding box center [87, 177] width 20 height 15
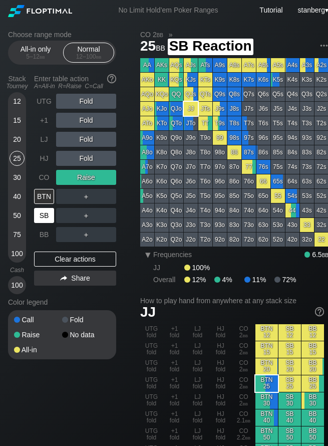
click at [48, 212] on div "SB" at bounding box center [44, 215] width 20 height 15
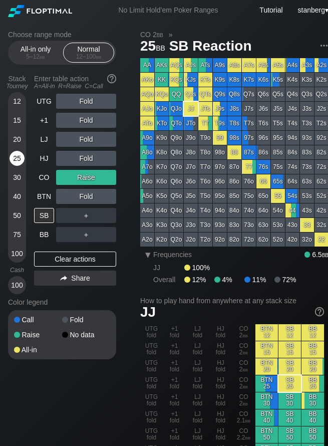
click at [13, 156] on div "25" at bounding box center [17, 158] width 15 height 15
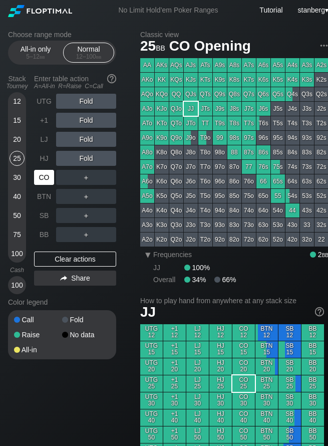
click at [48, 182] on div "CO" at bounding box center [44, 177] width 20 height 15
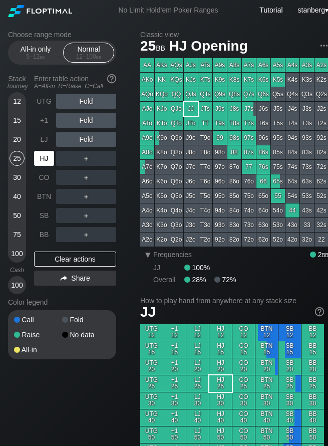
click at [49, 162] on div "HJ" at bounding box center [44, 158] width 20 height 15
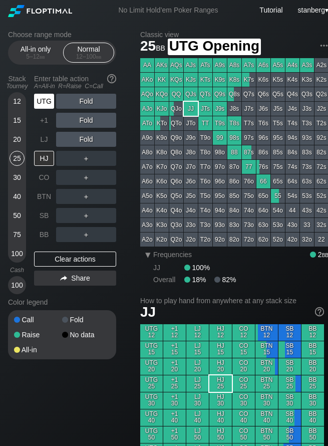
click at [52, 97] on div "UTG" at bounding box center [44, 101] width 20 height 15
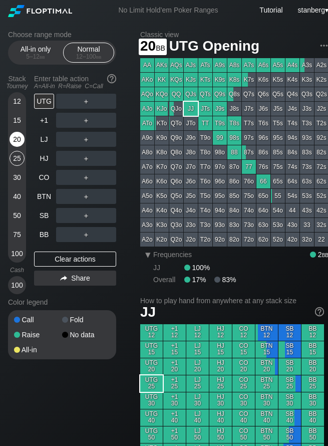
click at [16, 144] on div "20" at bounding box center [17, 139] width 15 height 15
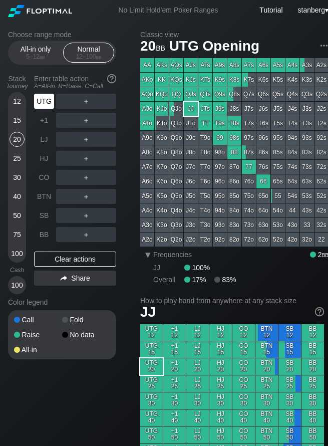
click at [45, 104] on div "UTG" at bounding box center [44, 101] width 20 height 15
click at [17, 139] on div "20" at bounding box center [17, 139] width 15 height 15
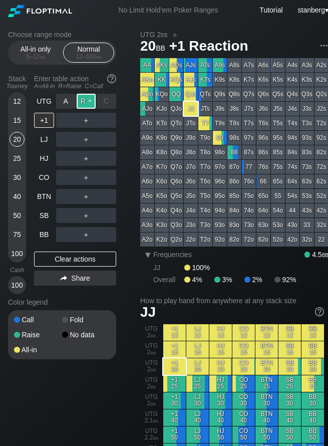
click at [83, 104] on div "R ✕" at bounding box center [87, 101] width 20 height 15
click at [105, 139] on div "C ✕" at bounding box center [107, 139] width 20 height 15
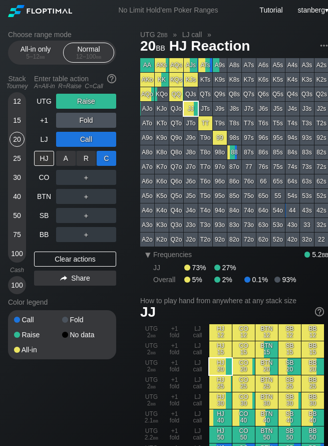
click at [109, 162] on div "C ✕" at bounding box center [107, 158] width 20 height 15
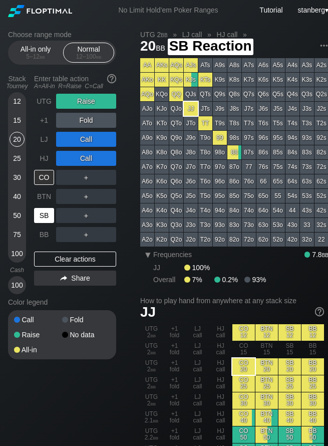
click at [43, 218] on div "SB" at bounding box center [44, 215] width 20 height 15
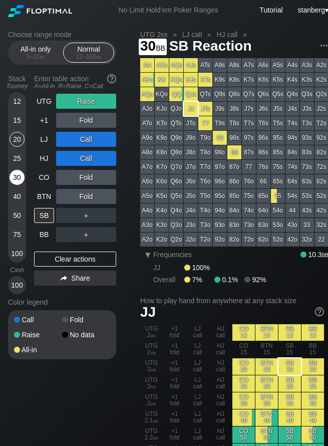
click at [16, 180] on div "30" at bounding box center [17, 177] width 15 height 15
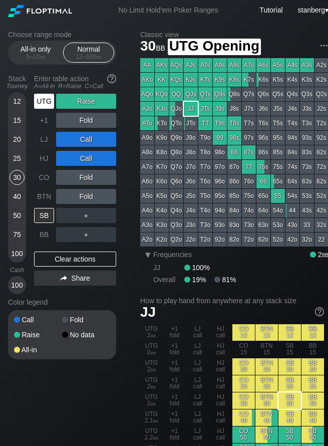
click at [47, 101] on div "UTG" at bounding box center [44, 101] width 20 height 15
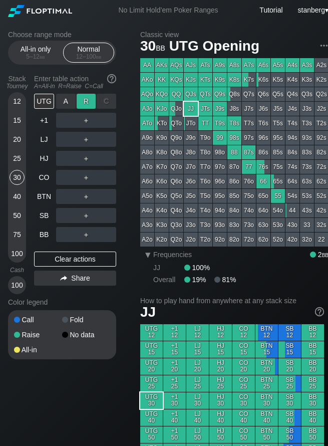
click at [89, 102] on div "R ✕" at bounding box center [87, 101] width 20 height 15
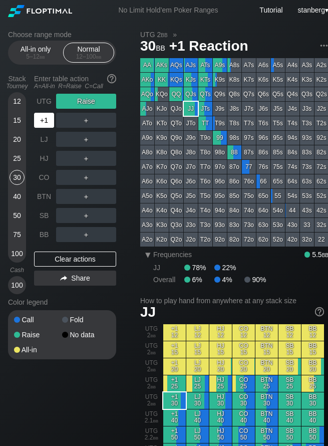
click at [44, 120] on div "+1" at bounding box center [44, 120] width 20 height 15
click at [191, 111] on div "JJ" at bounding box center [191, 109] width 14 height 14
